Goal: Information Seeking & Learning: Learn about a topic

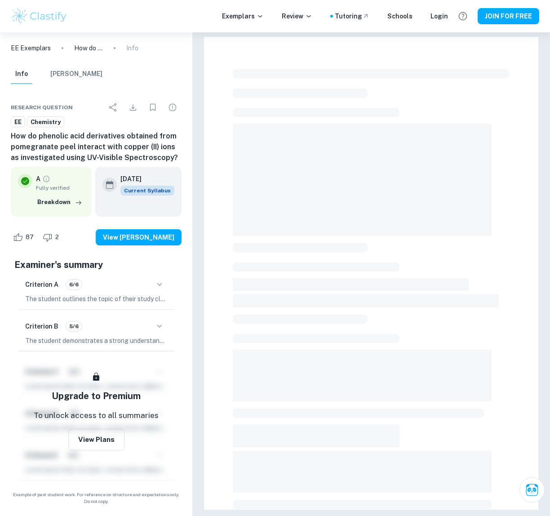
click at [334, 329] on div at bounding box center [371, 329] width 276 height 526
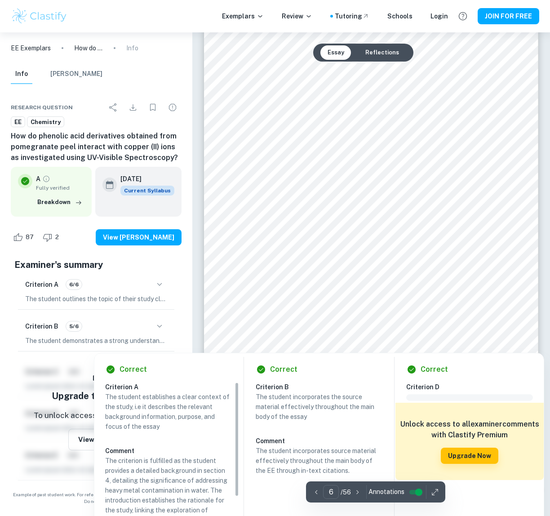
scroll to position [2789, 0]
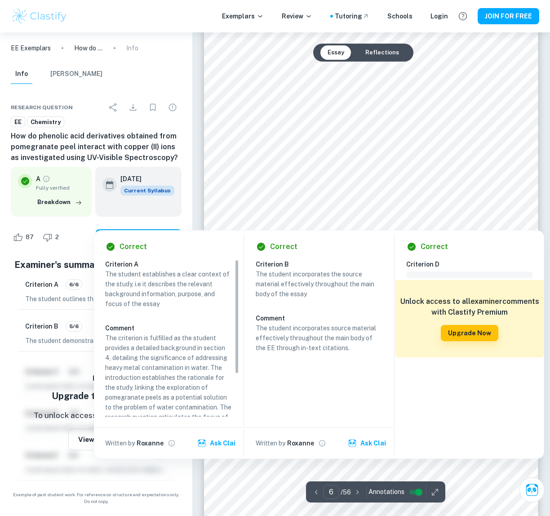
type input "7"
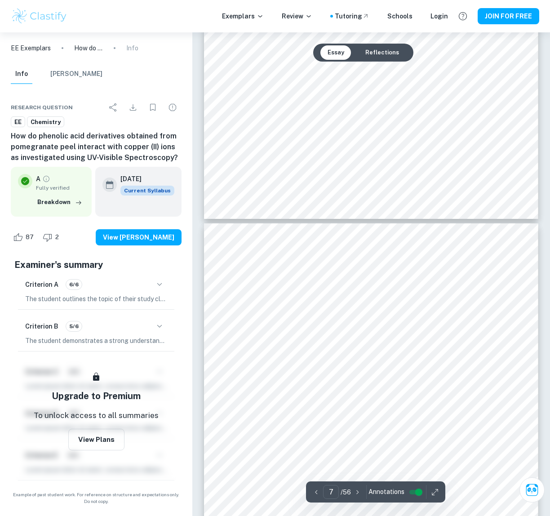
click at [296, 440] on div at bounding box center [370, 433] width 250 height 16
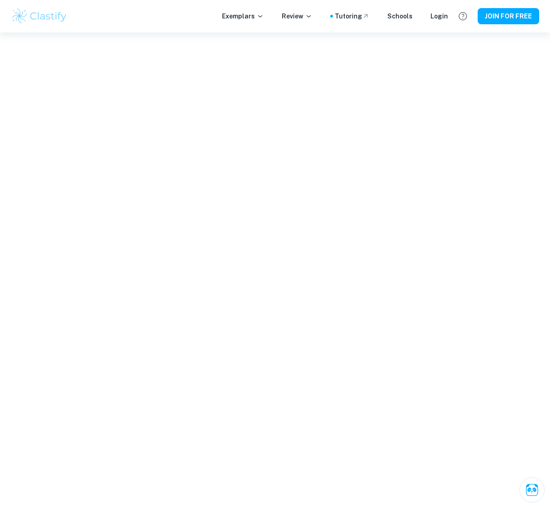
scroll to position [3036, 0]
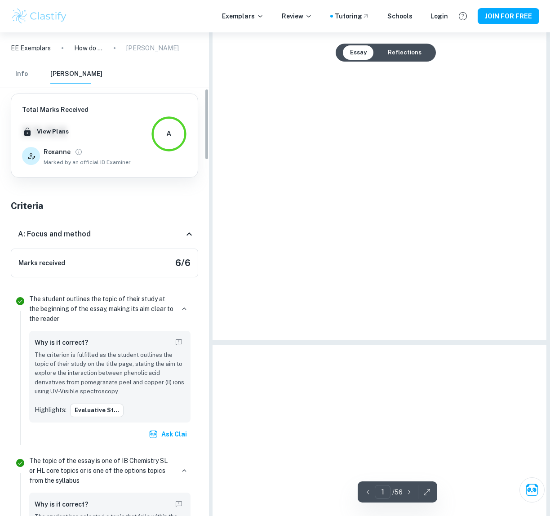
type input "7"
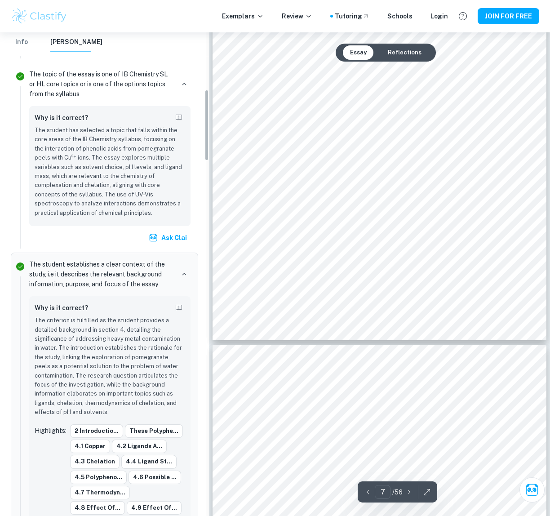
scroll to position [0, 0]
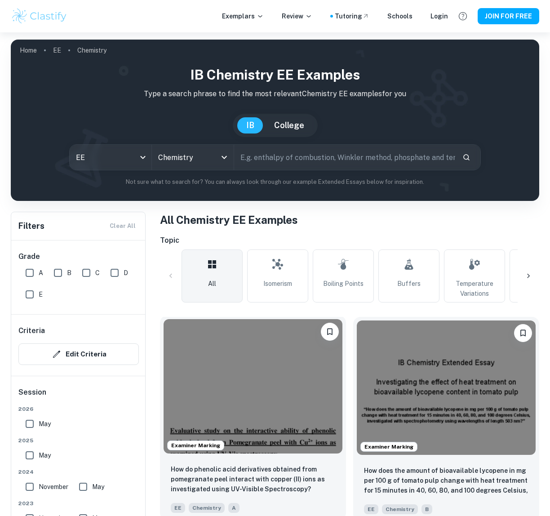
click at [287, 394] on img at bounding box center [253, 386] width 179 height 134
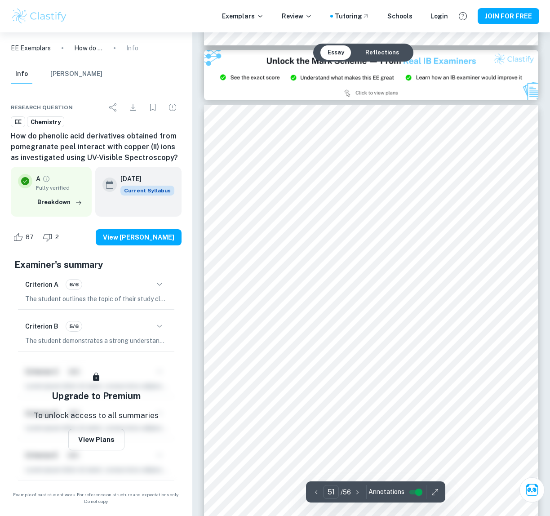
scroll to position [24303, 0]
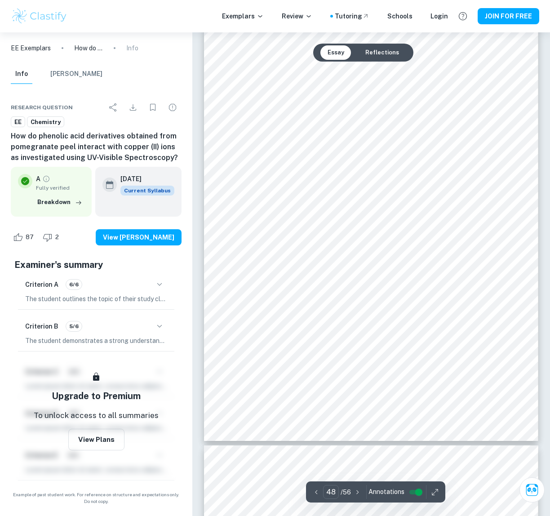
type input "47"
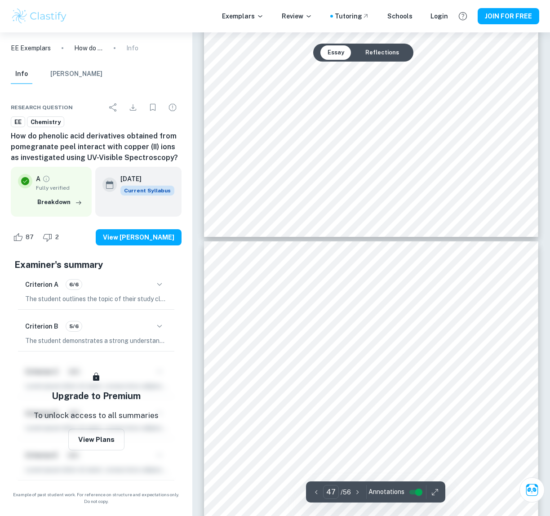
scroll to position [22177, 0]
